Goal: Transaction & Acquisition: Purchase product/service

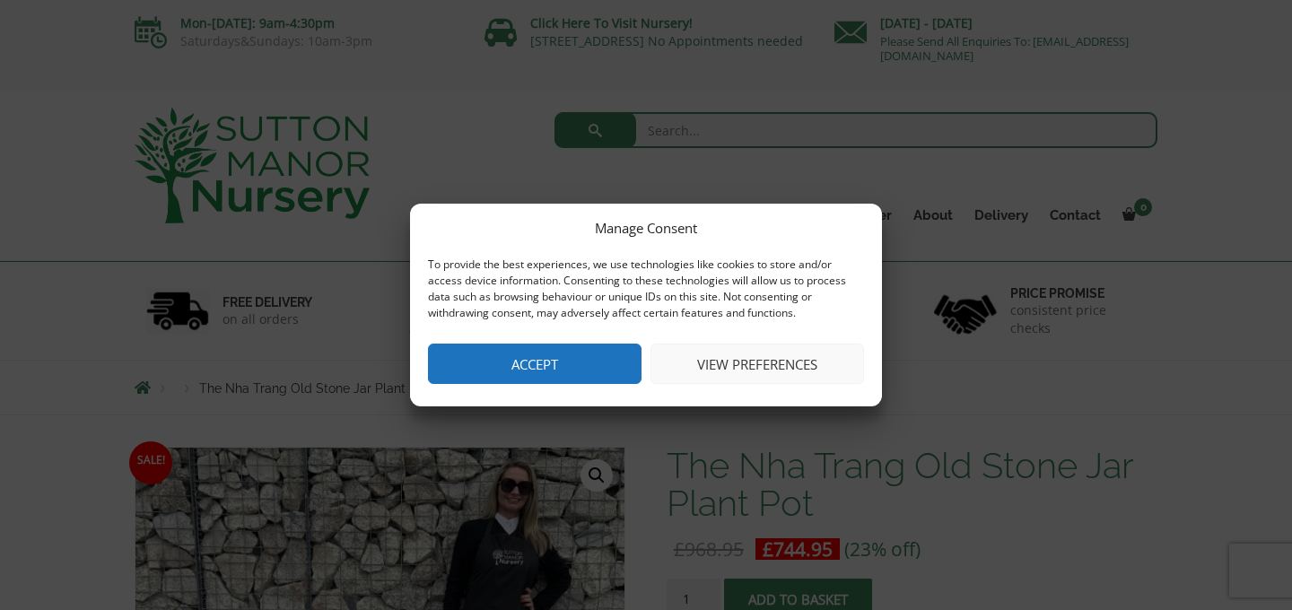
click at [536, 371] on button "Accept" at bounding box center [535, 364] width 214 height 40
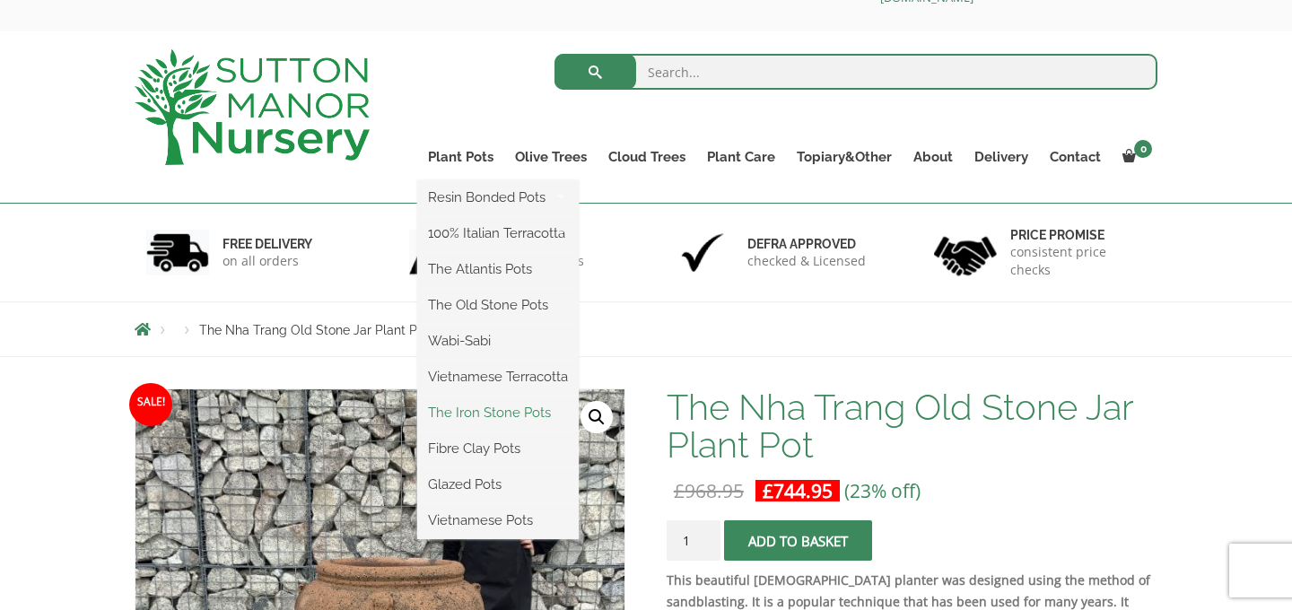
scroll to position [64, 0]
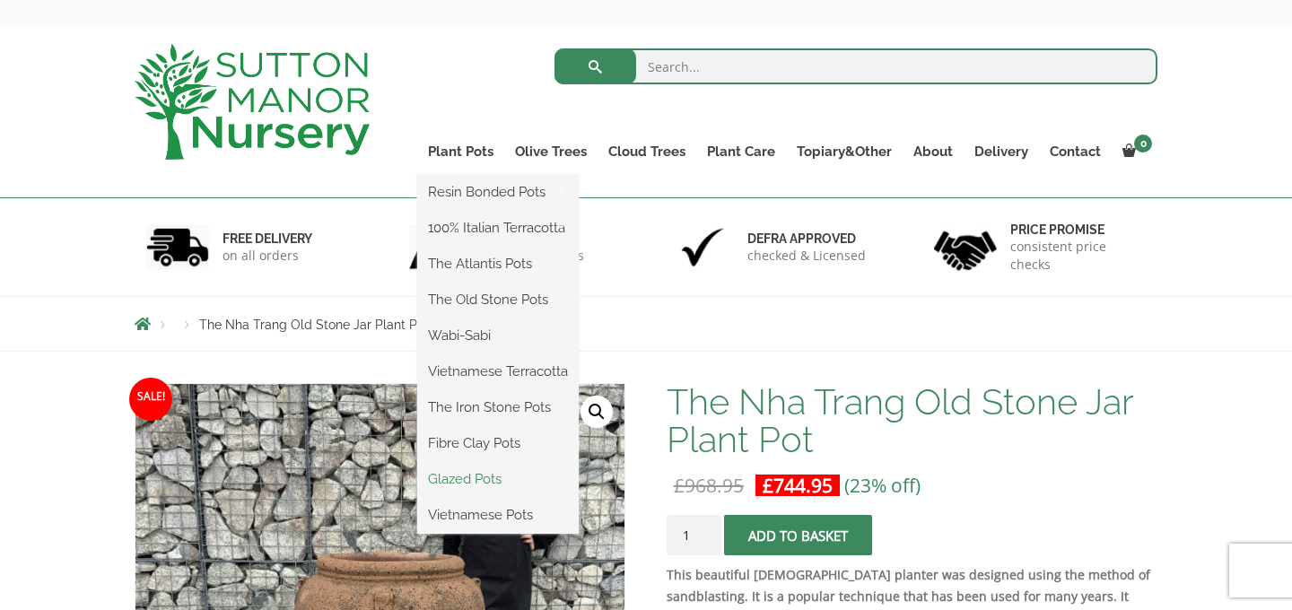
click at [490, 476] on link "Glazed Pots" at bounding box center [497, 479] width 161 height 27
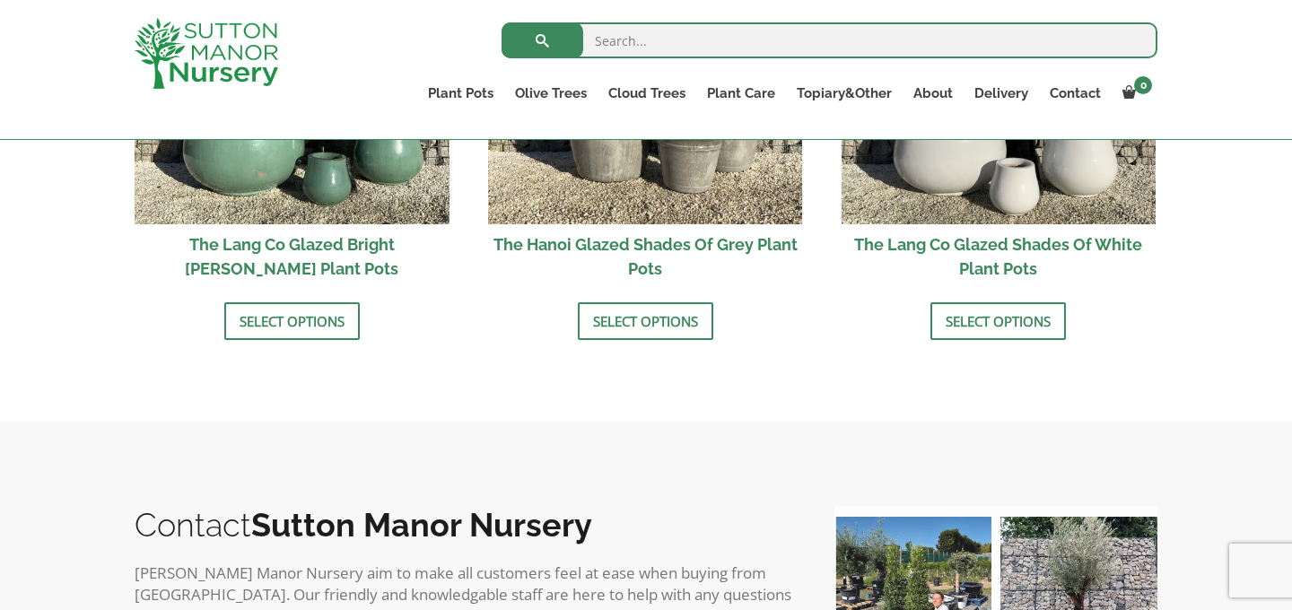
scroll to position [2030, 0]
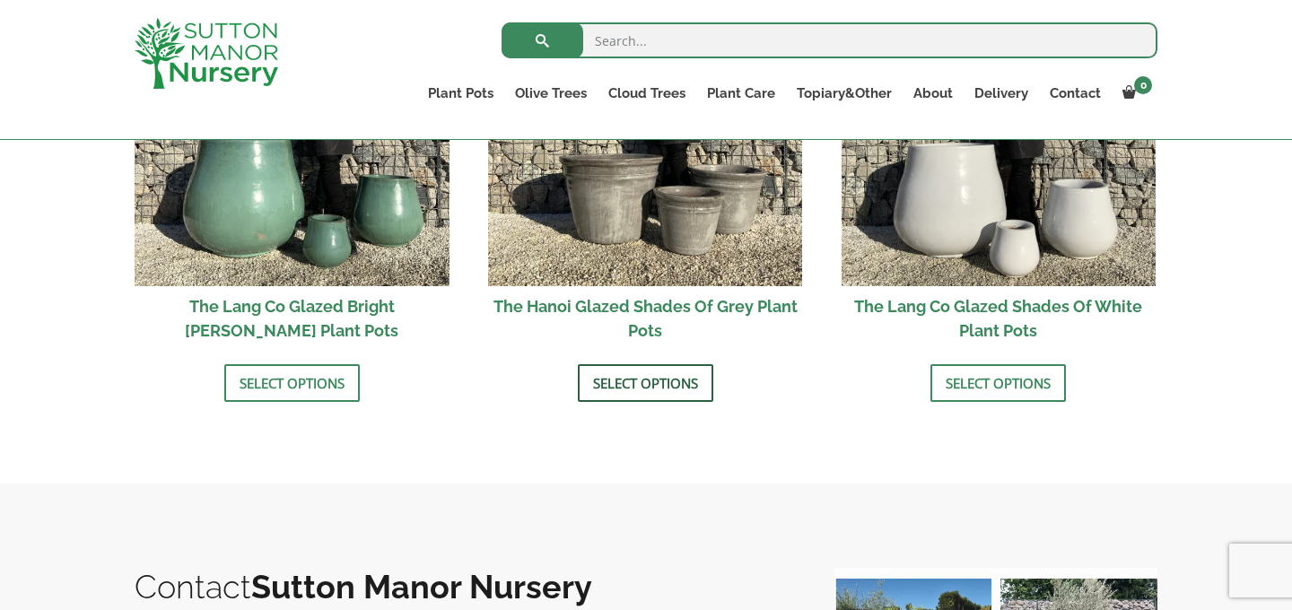
click at [631, 389] on link "Select options" at bounding box center [645, 383] width 135 height 38
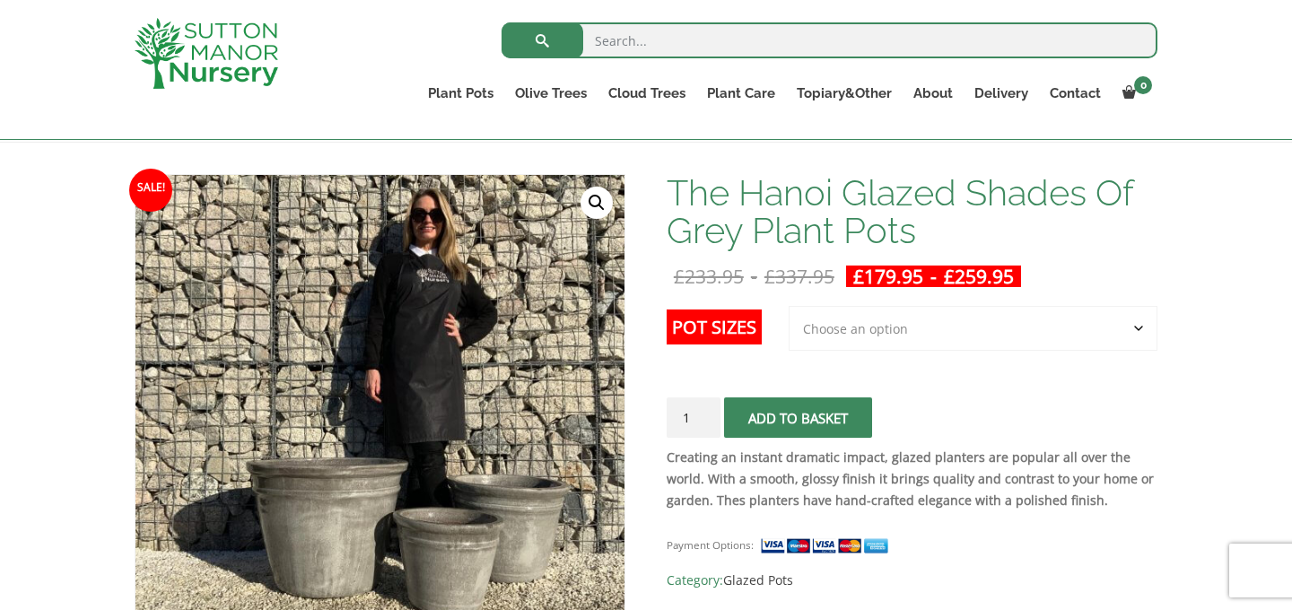
scroll to position [239, 0]
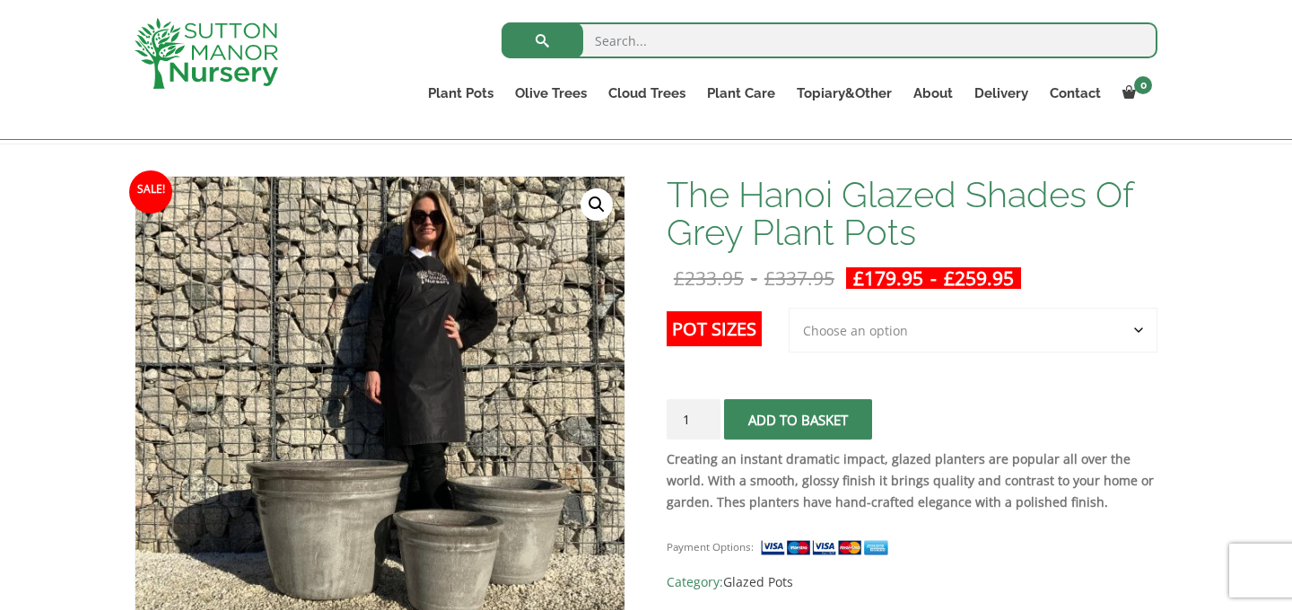
click at [879, 311] on select "Choose an option 3rd to Largest Pot In The Picture 2nd to Largest Pot In The Pi…" at bounding box center [973, 330] width 369 height 45
select select "Largest pot In The Picture"
